Goal: Transaction & Acquisition: Obtain resource

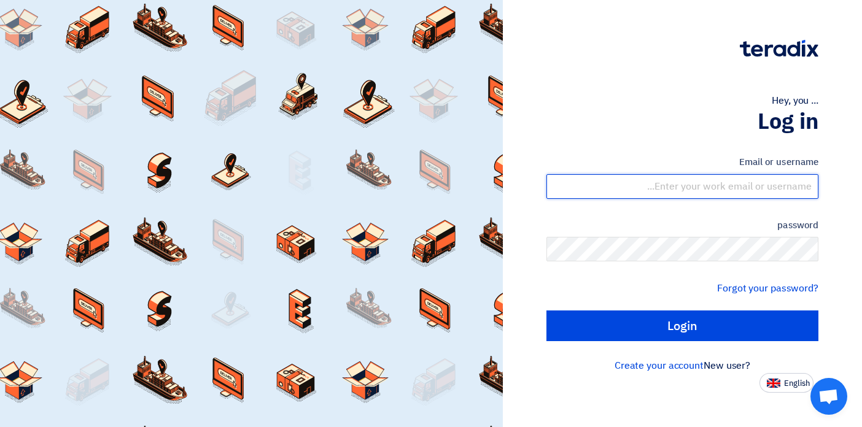
click at [761, 188] on input "text" at bounding box center [682, 186] width 272 height 25
paste input "[PERSON_NAME][EMAIL_ADDRESS][DOMAIN_NAME]"
type input "[PERSON_NAME][EMAIL_ADDRESS][DOMAIN_NAME]"
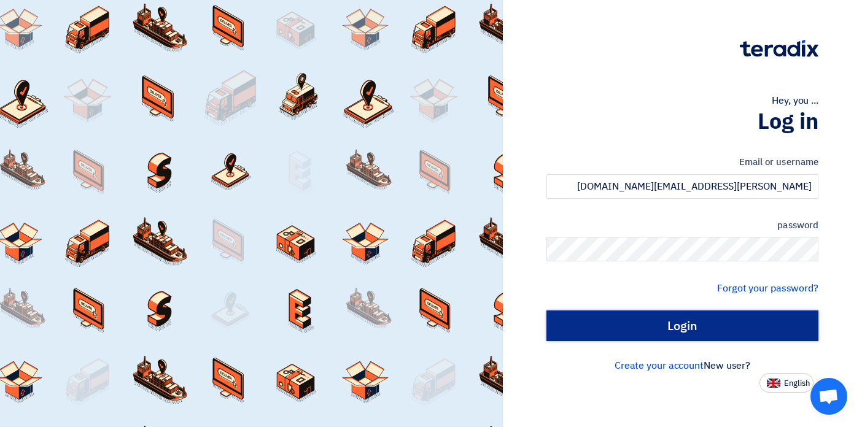
click at [716, 330] on input "Login" at bounding box center [682, 326] width 272 height 31
type input "Sign in"
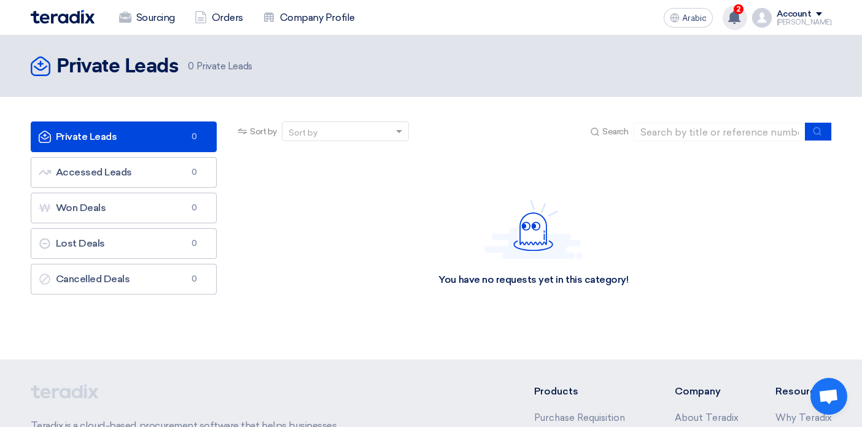
click at [740, 20] on use at bounding box center [734, 17] width 12 height 14
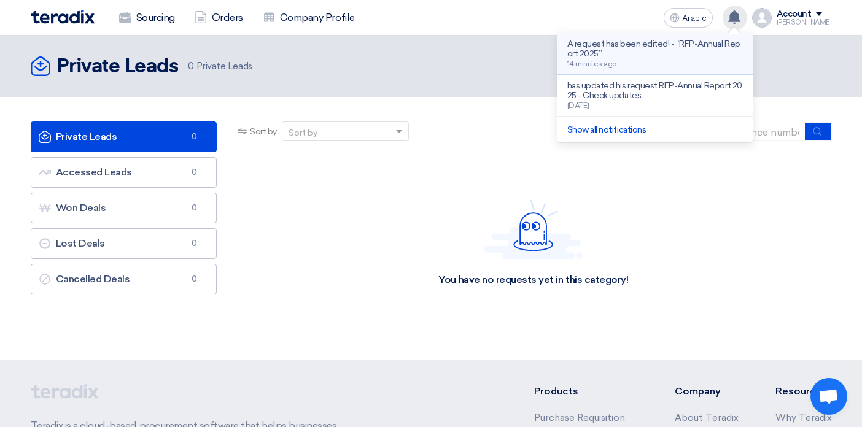
click at [709, 55] on p "A request has been edited! - “RFP-Annual Report 2025”." at bounding box center [655, 49] width 176 height 20
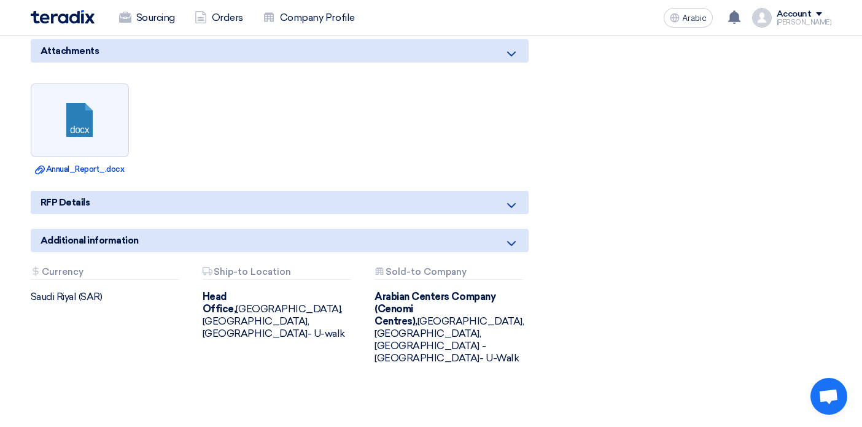
scroll to position [724, 0]
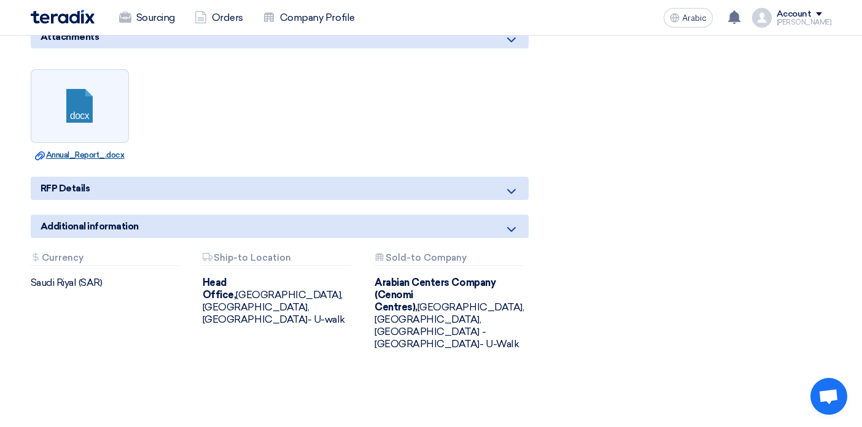
click at [104, 158] on font "Annual_Report_.docx" at bounding box center [85, 154] width 79 height 9
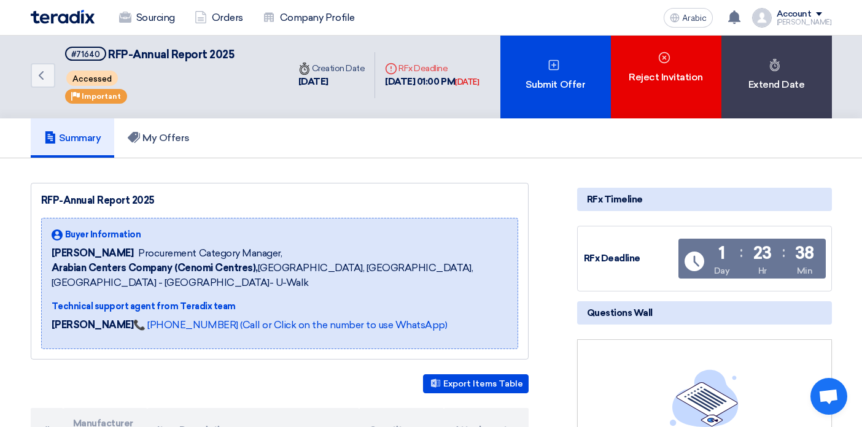
scroll to position [0, 0]
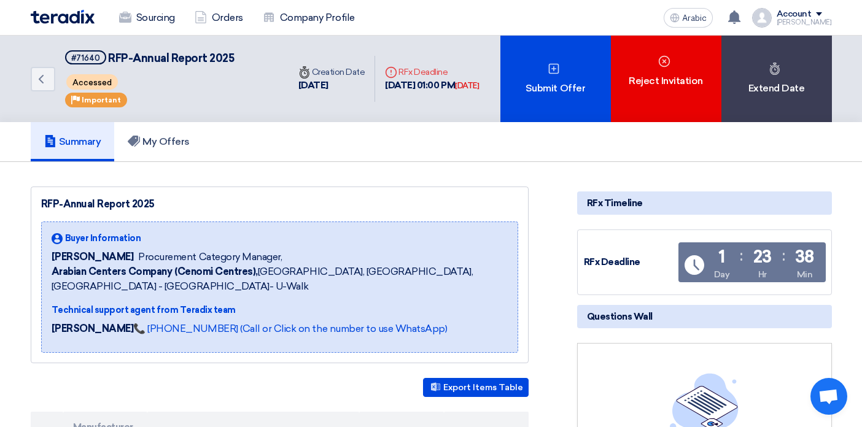
click at [455, 90] on font "[DATE]" at bounding box center [467, 85] width 24 height 9
click at [398, 67] on font "RFx Deadline" at bounding box center [422, 72] width 49 height 10
click at [385, 80] on font "[DATE] 01:00 PM" at bounding box center [420, 85] width 70 height 11
click at [411, 158] on div "Summary My Offers" at bounding box center [431, 141] width 801 height 39
click at [187, 139] on font "My Offers" at bounding box center [165, 142] width 47 height 12
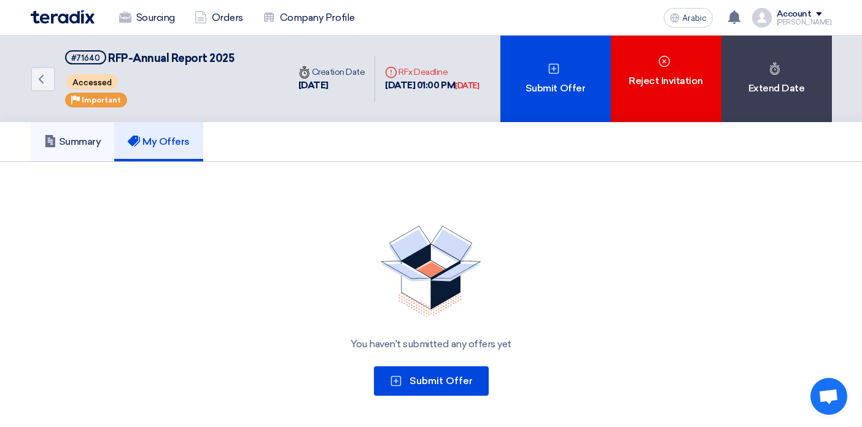
click at [79, 144] on font "Summary" at bounding box center [80, 142] width 42 height 12
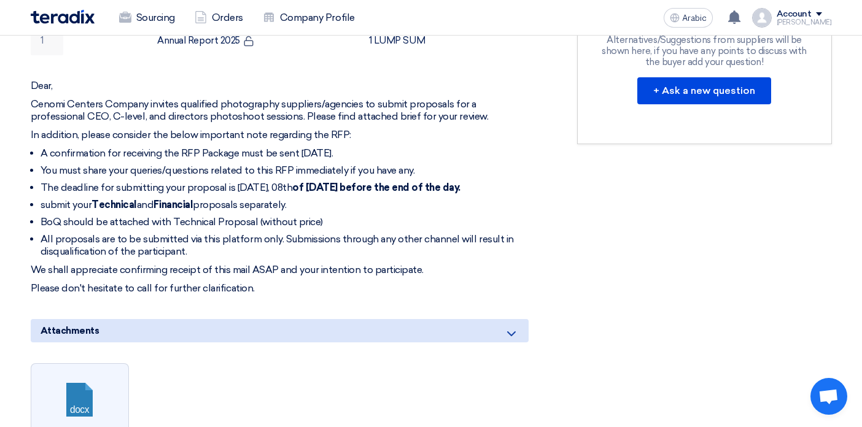
scroll to position [433, 0]
